Goal: Navigation & Orientation: Go to known website

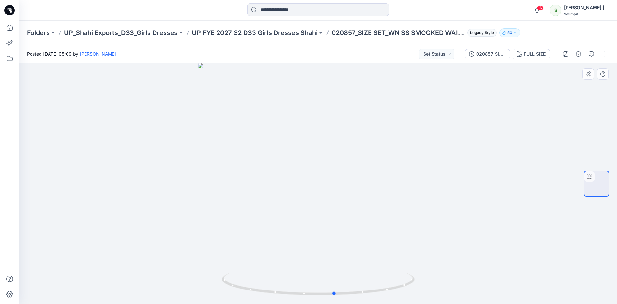
click at [425, 148] on div at bounding box center [318, 183] width 598 height 241
click at [9, 10] on icon at bounding box center [9, 10] width 10 height 10
